Goal: Information Seeking & Learning: Learn about a topic

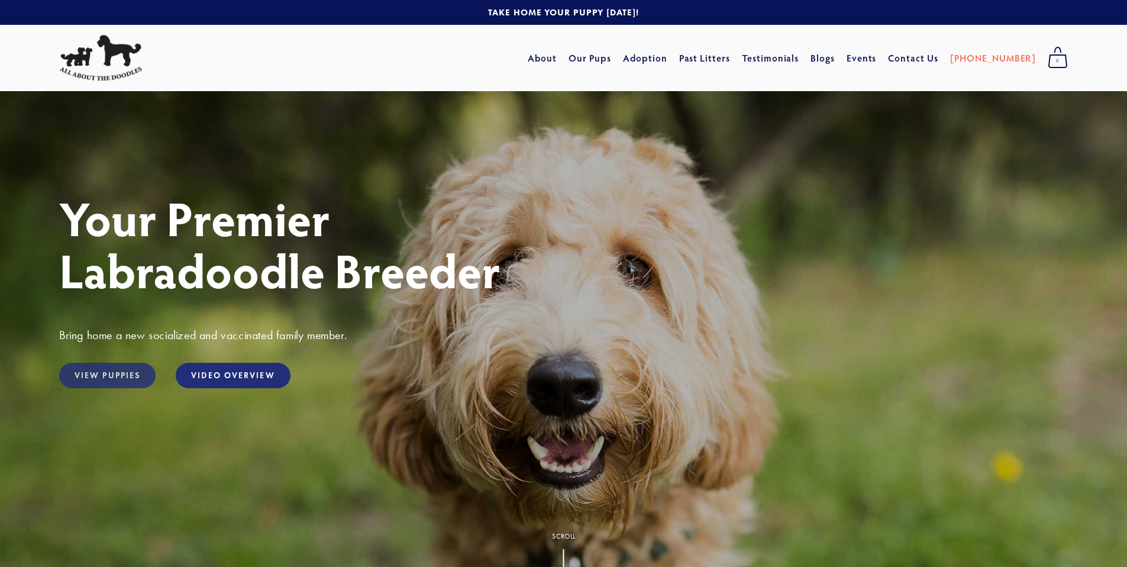
click at [83, 377] on link "View Puppies" at bounding box center [107, 375] width 96 height 25
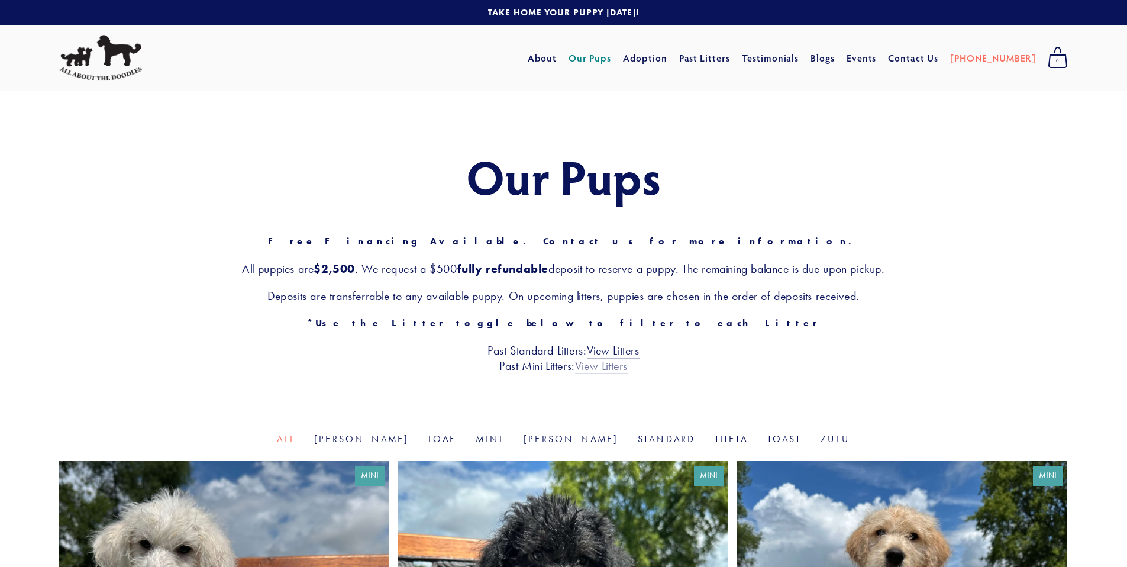
click at [615, 368] on link "View Litters" at bounding box center [601, 366] width 53 height 15
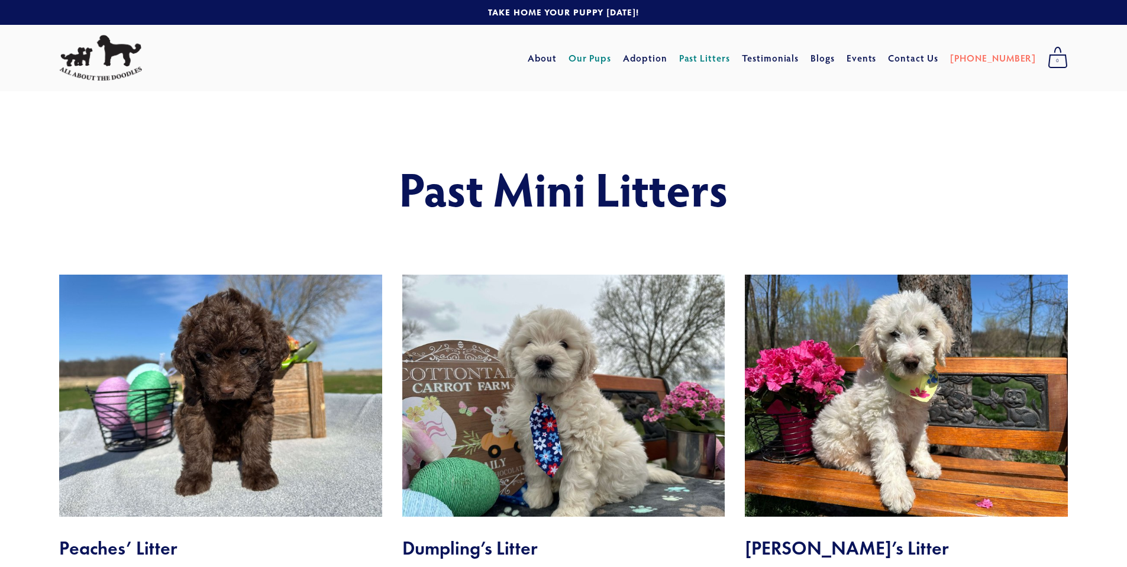
click at [612, 60] on link "Our Pups" at bounding box center [590, 57] width 43 height 21
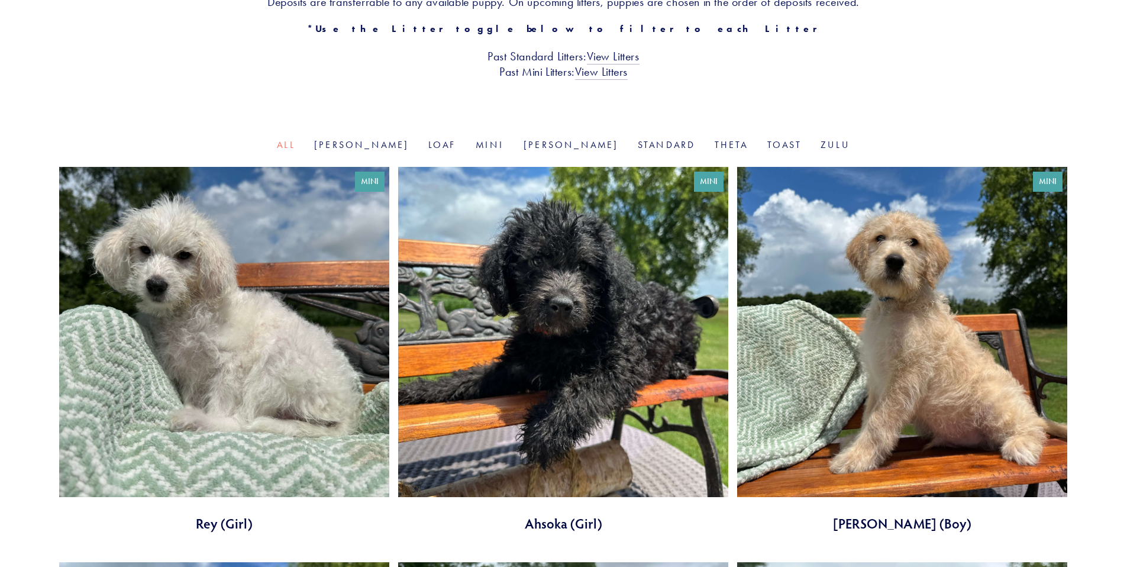
scroll to position [247, 0]
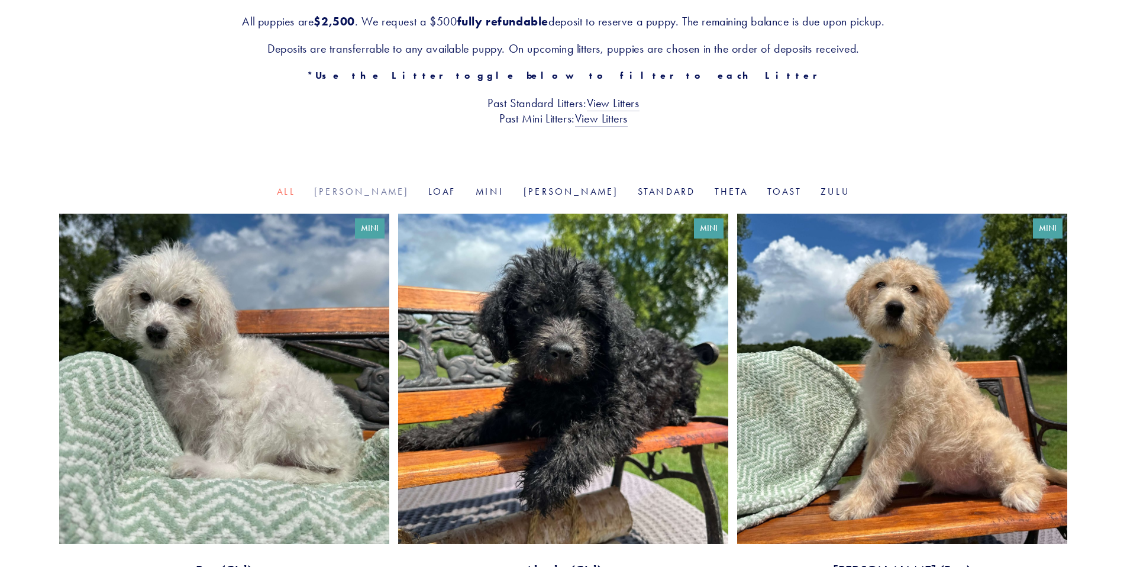
click at [401, 192] on link "[PERSON_NAME]" at bounding box center [361, 191] width 95 height 11
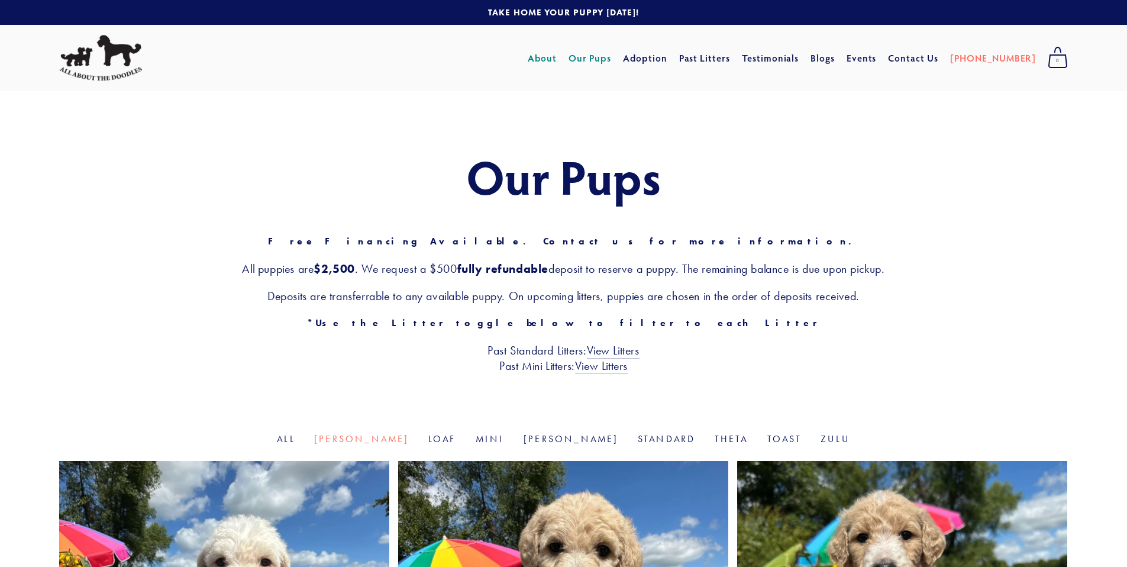
click at [557, 59] on link "About" at bounding box center [542, 57] width 29 height 21
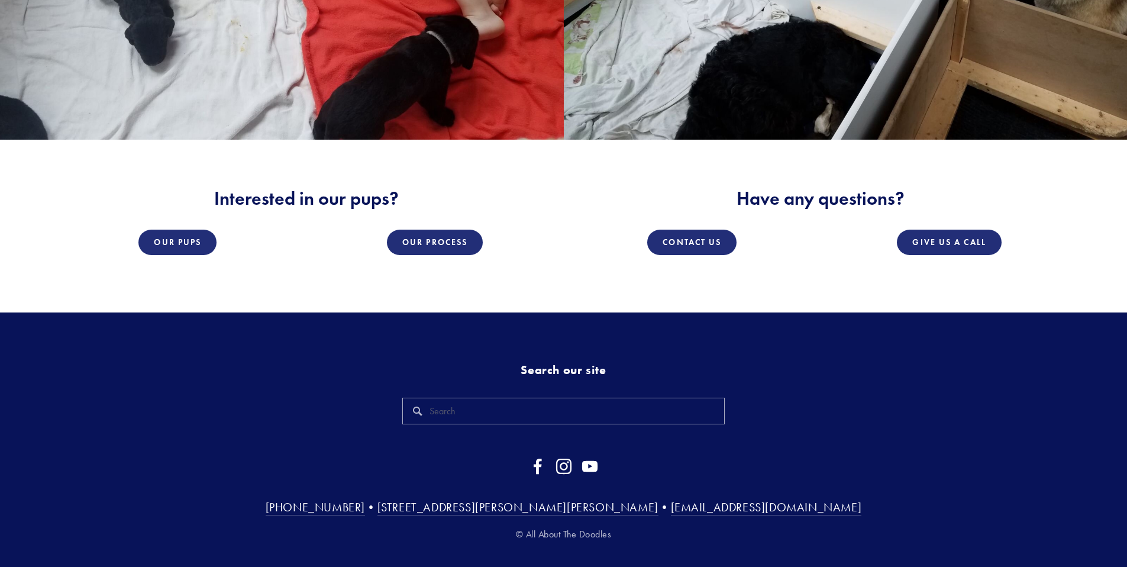
scroll to position [2111, 0]
